Goal: Transaction & Acquisition: Purchase product/service

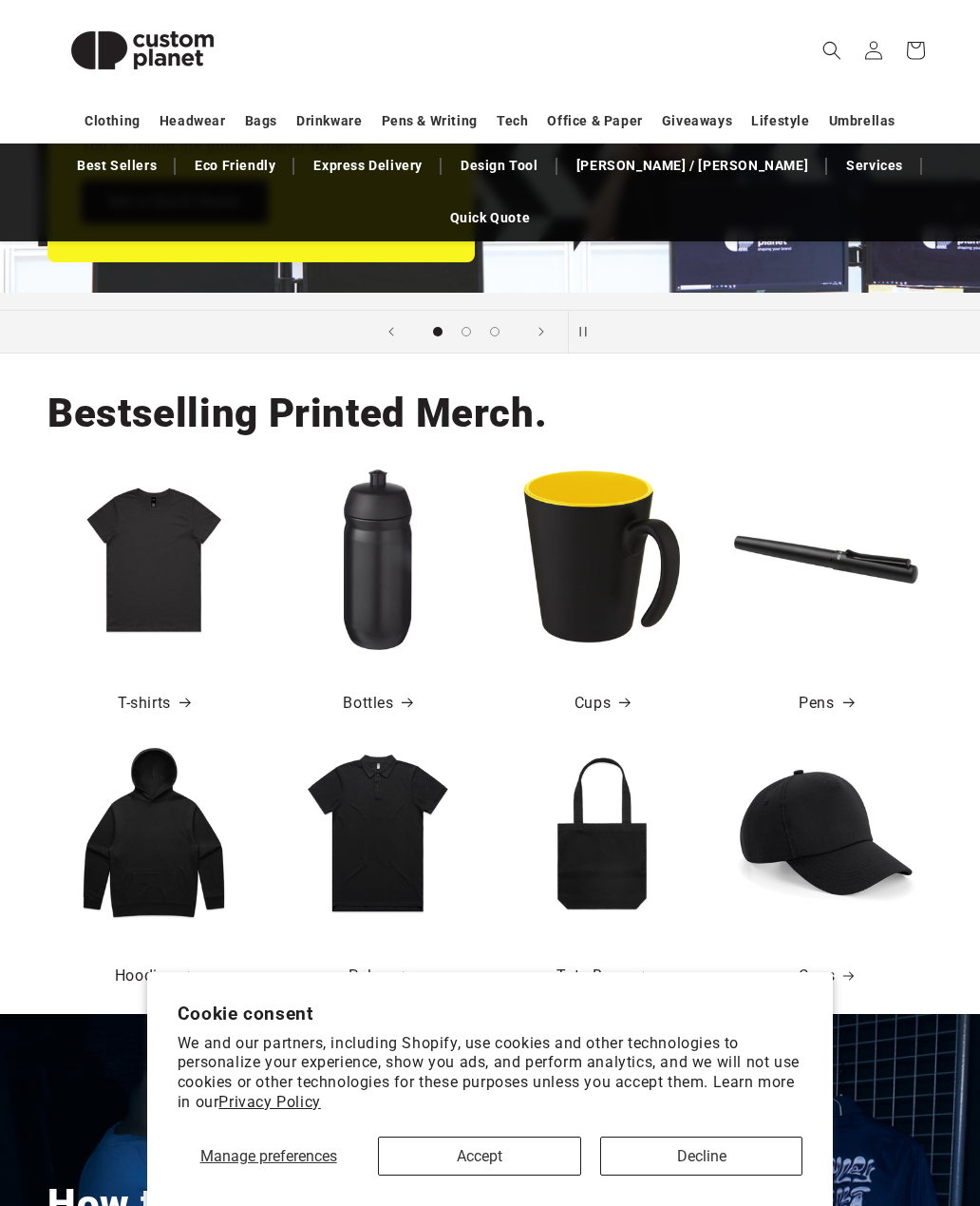
scroll to position [447, 0]
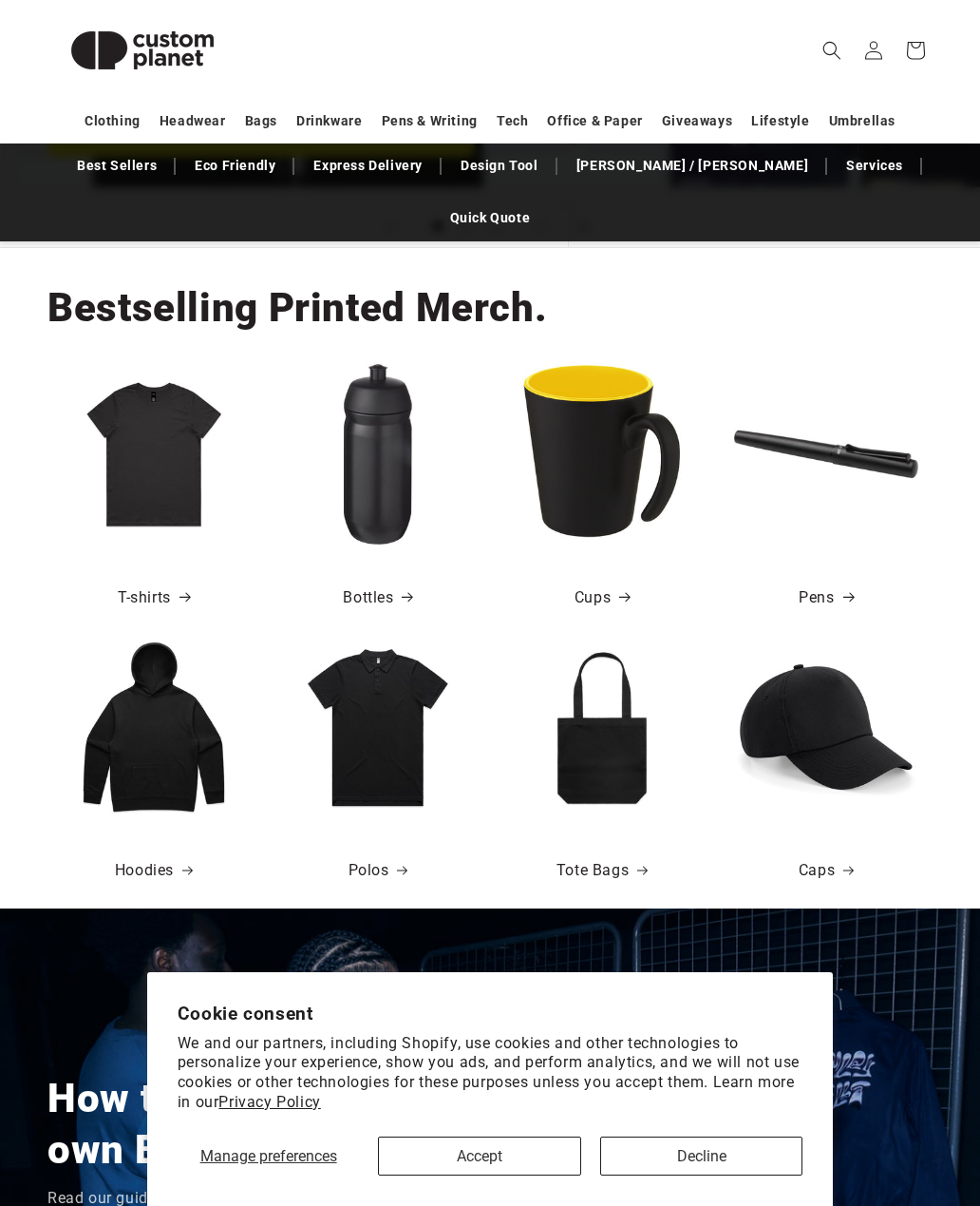
click at [598, 426] on img at bounding box center [602, 454] width 184 height 184
click at [605, 584] on link "Cups" at bounding box center [602, 598] width 55 height 27
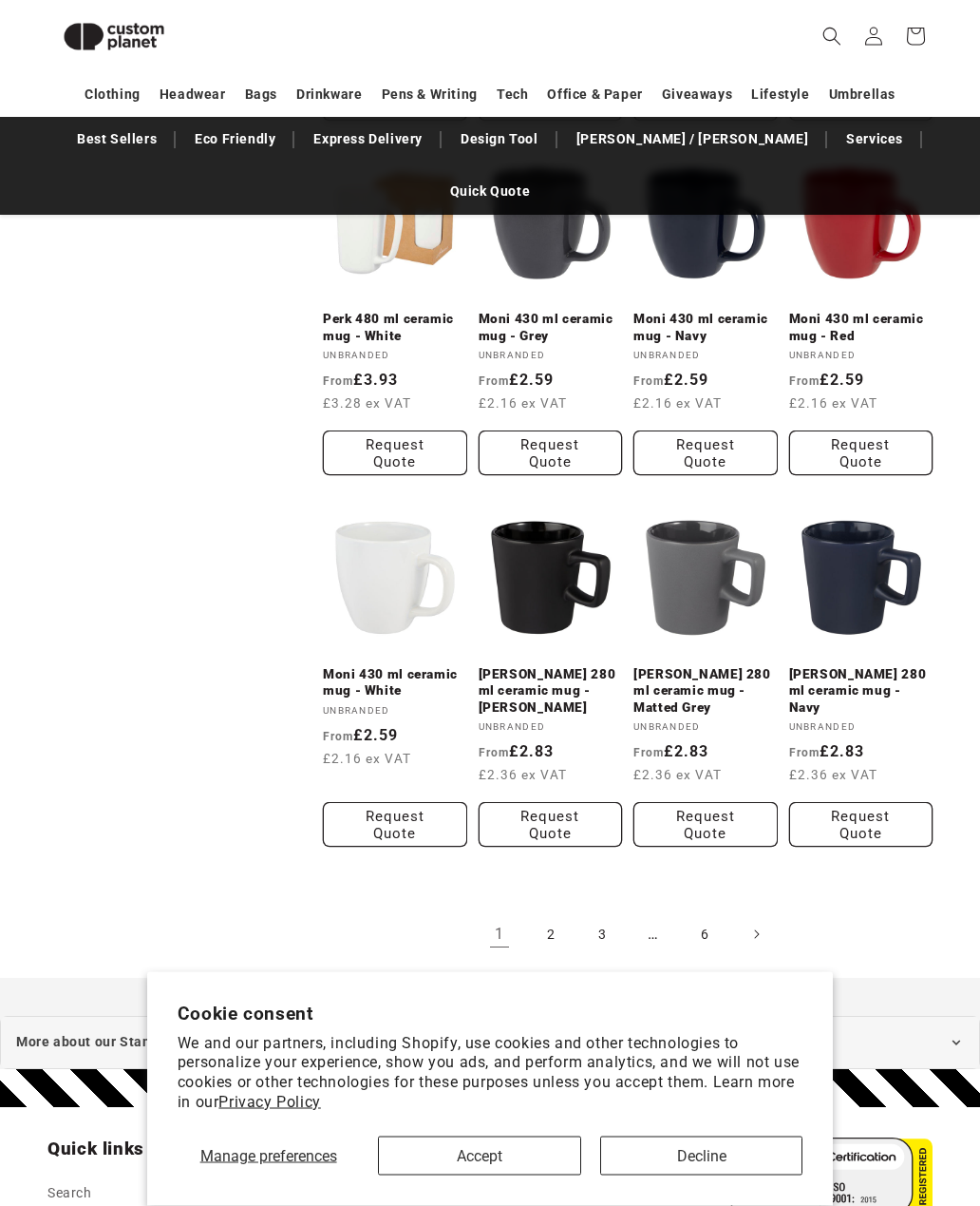
scroll to position [1427, 0]
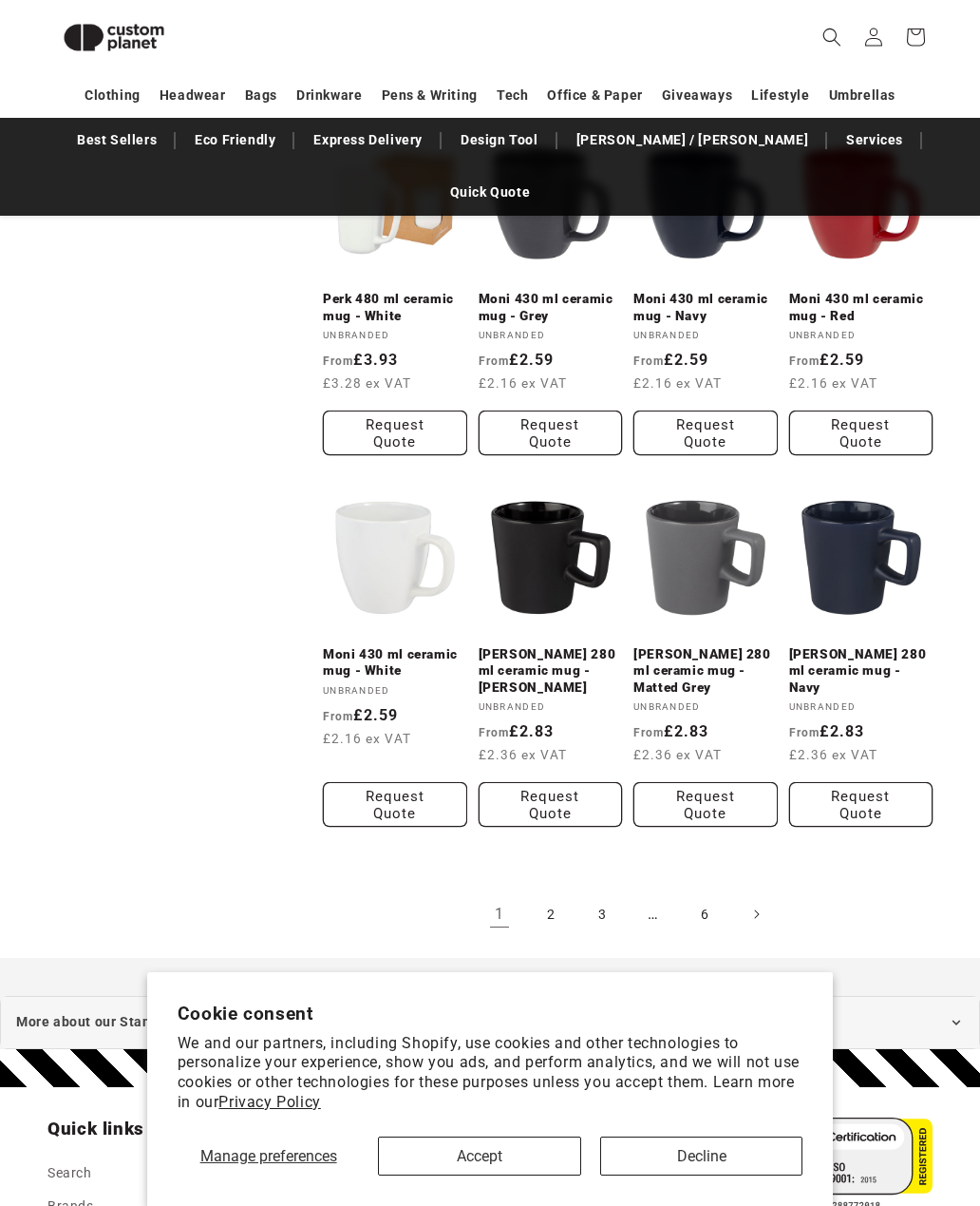
click at [560, 893] on link "2" at bounding box center [551, 914] width 42 height 42
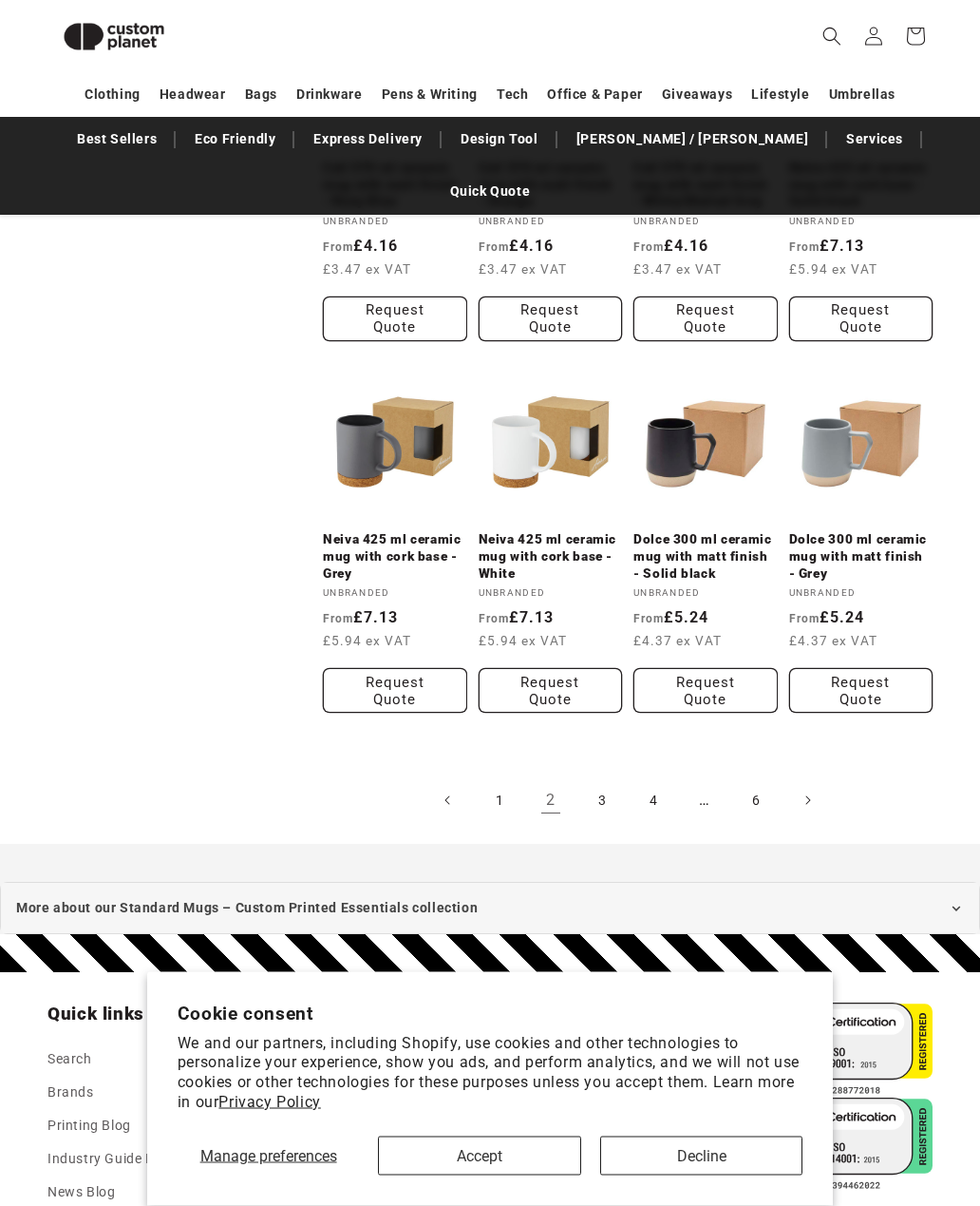
scroll to position [1618, 0]
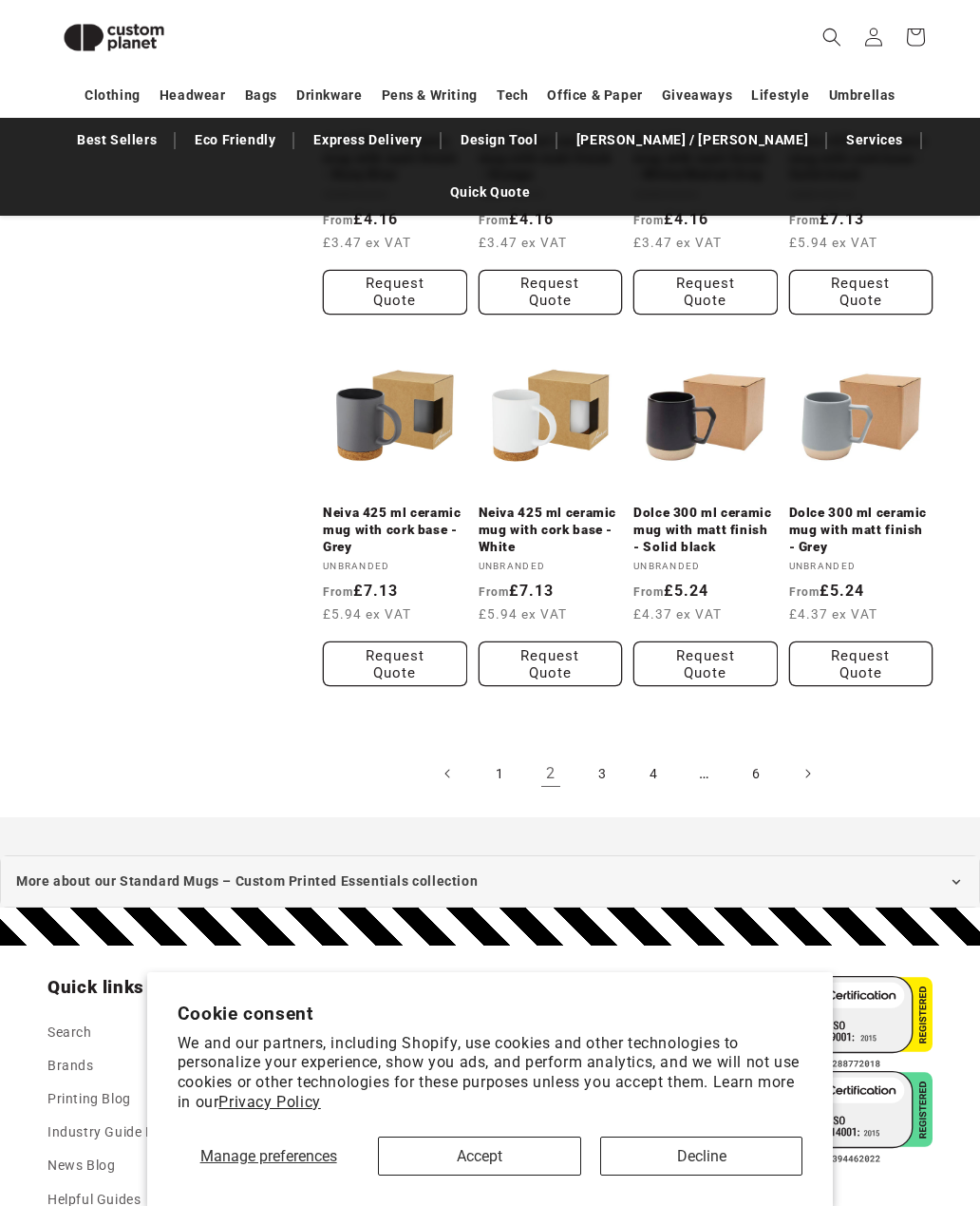
click at [604, 753] on link "3" at bounding box center [602, 774] width 42 height 42
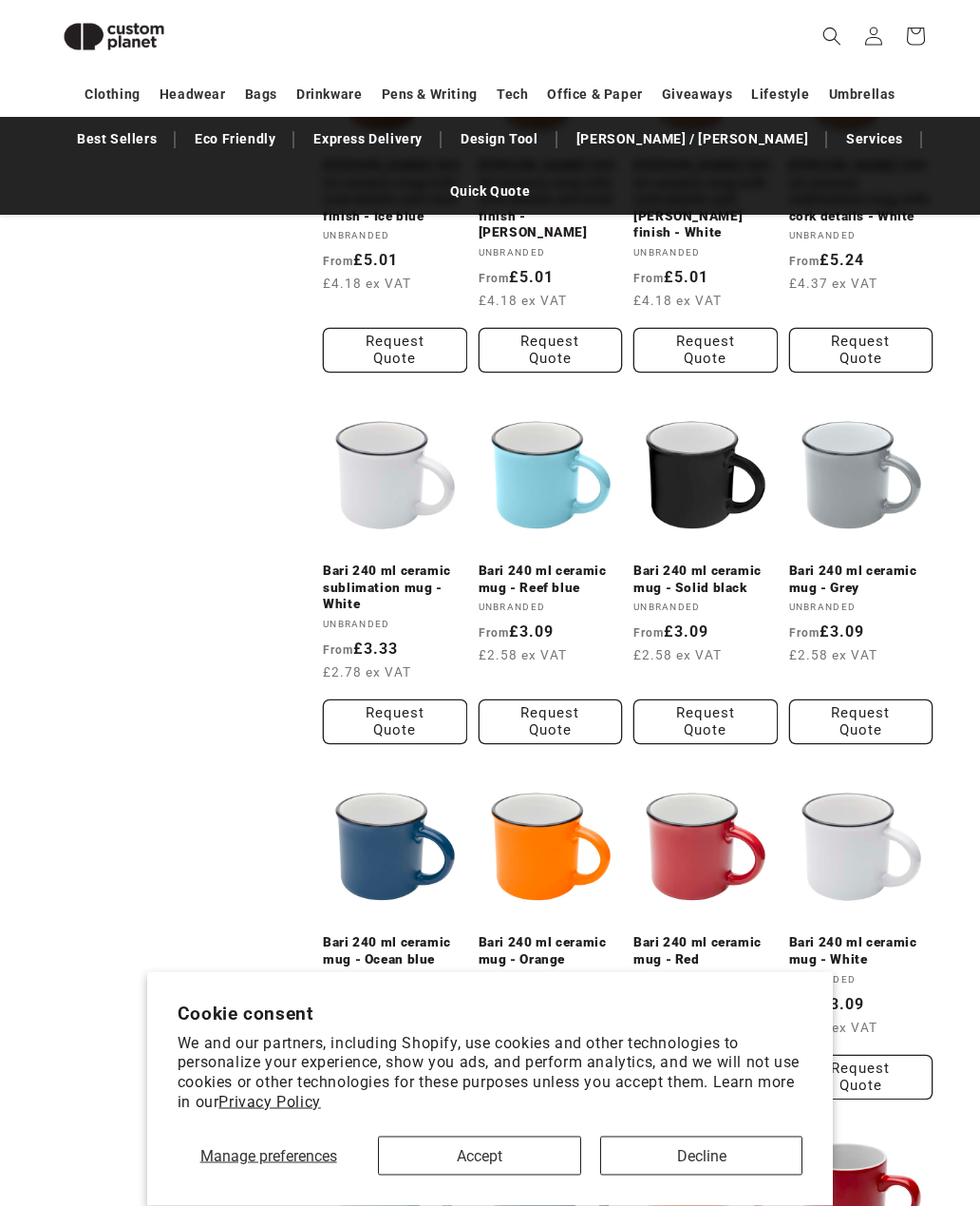
scroll to position [850, 0]
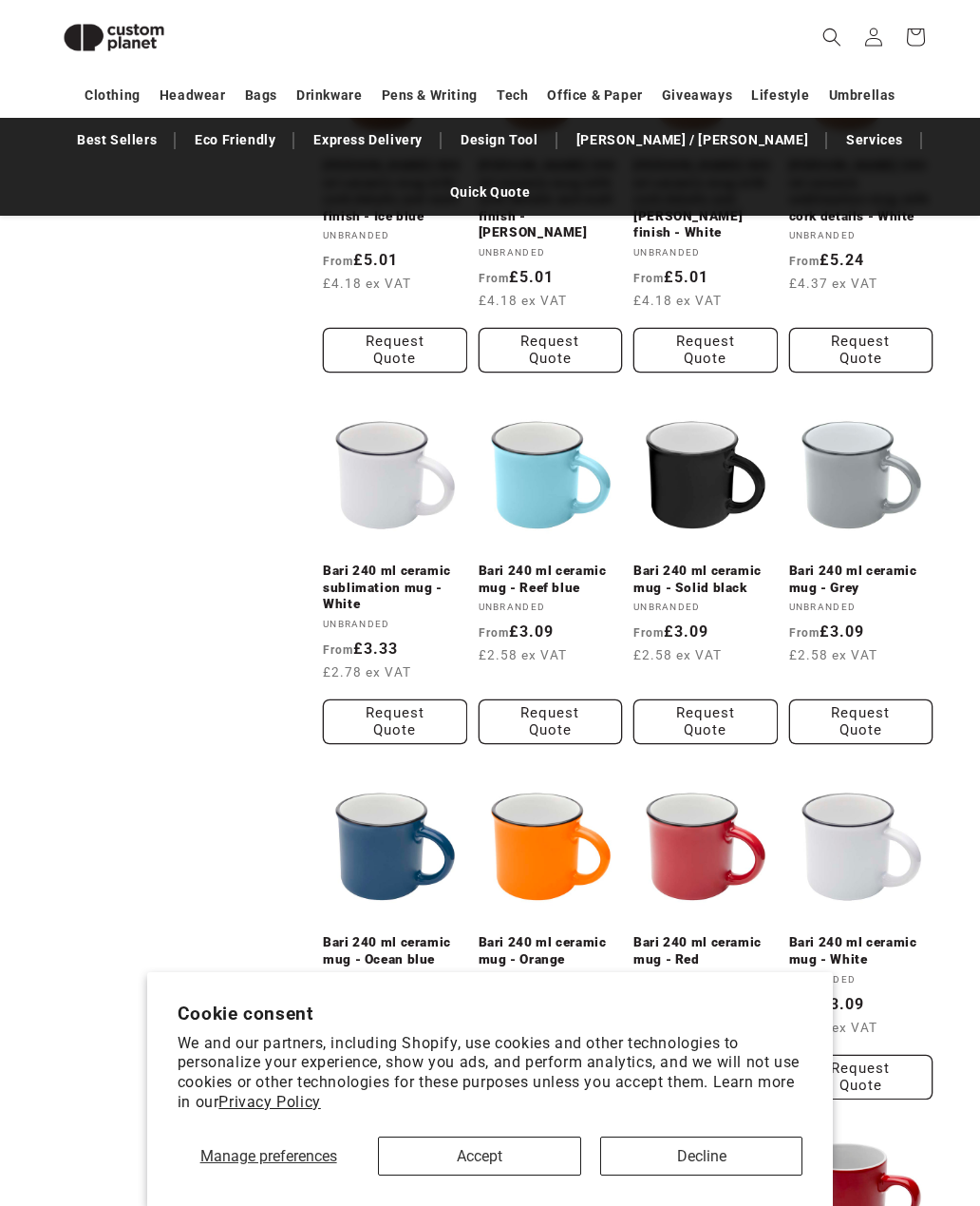
click at [747, 563] on link "Bari 240 ml ceramic mug - Solid black" at bounding box center [705, 579] width 144 height 33
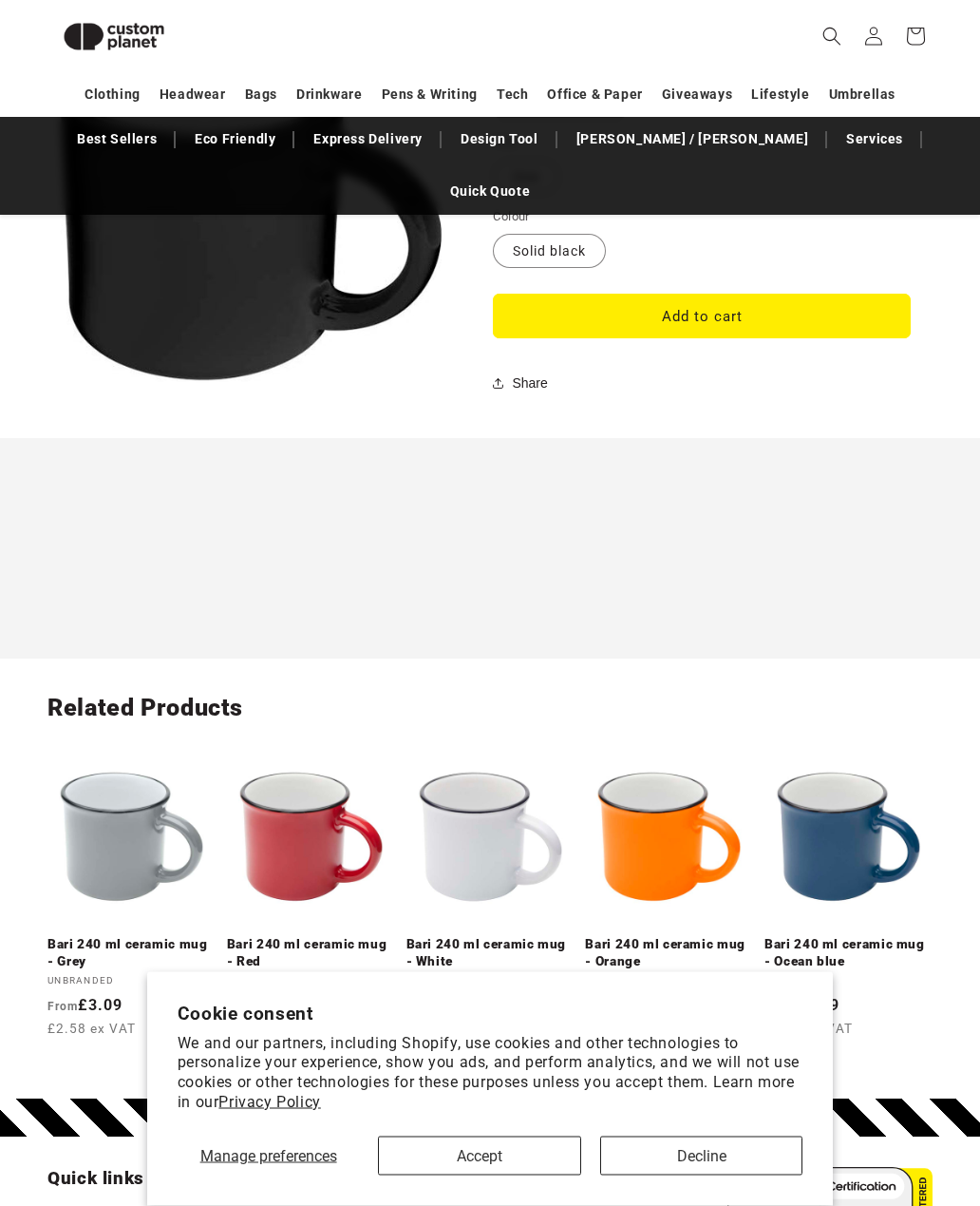
scroll to position [1835, 0]
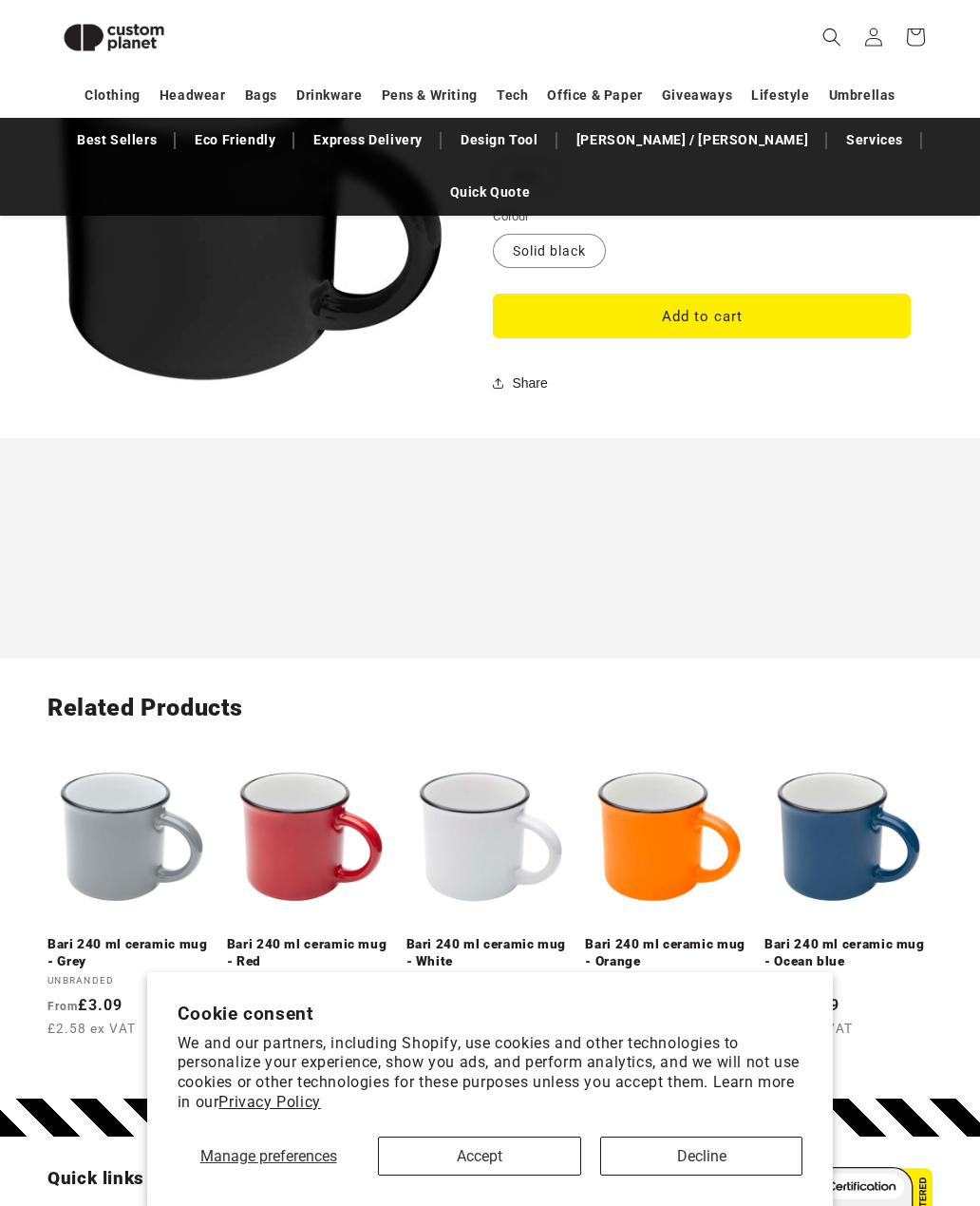
click at [479, 936] on link "Bari 240 ml ceramic mug - White" at bounding box center [491, 953] width 169 height 33
